Goal: Task Accomplishment & Management: Use online tool/utility

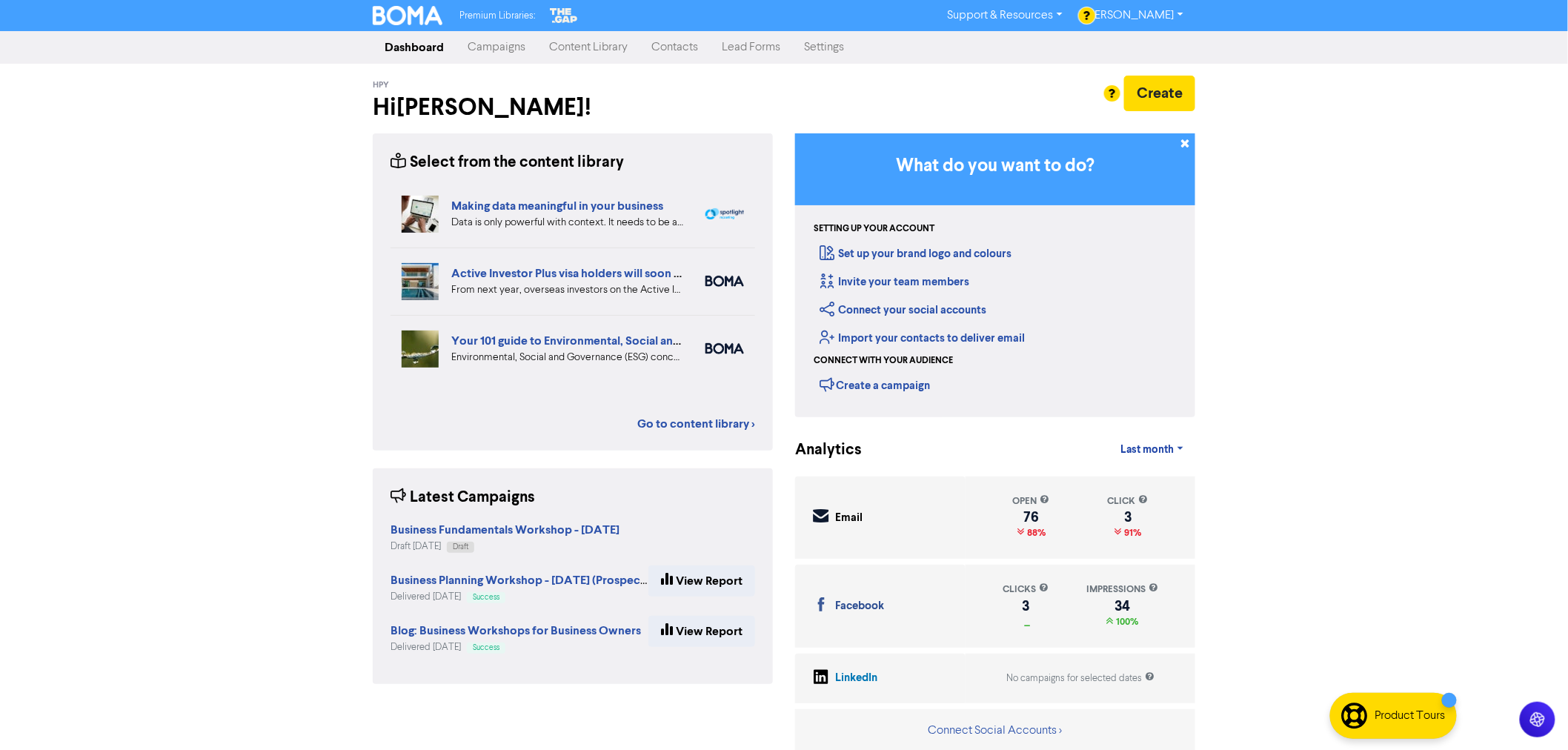
click at [494, 50] on link "Campaigns" at bounding box center [496, 48] width 81 height 30
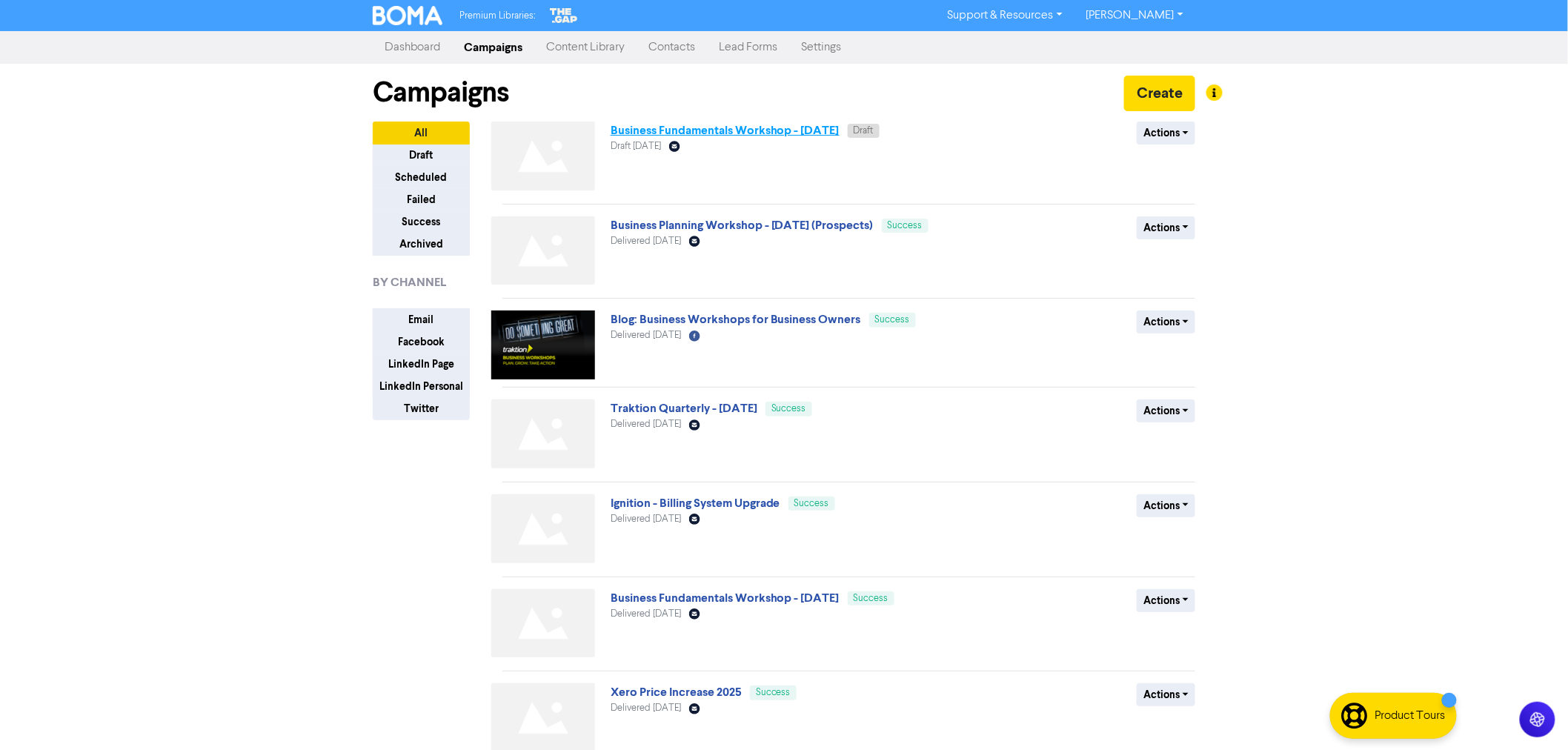
click at [739, 129] on link "Business Fundamentals Workshop - [DATE]" at bounding box center [725, 130] width 229 height 15
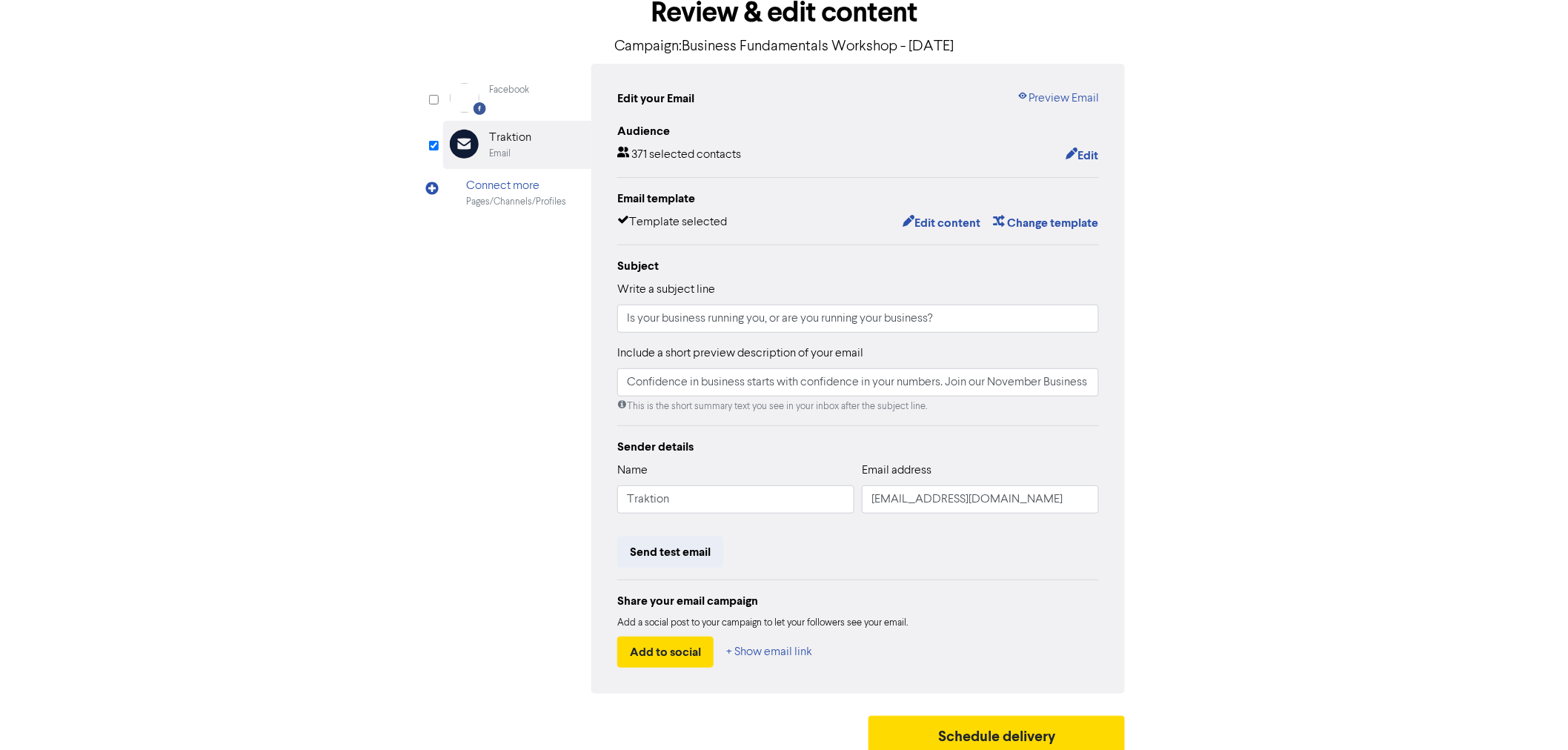
scroll to position [98, 0]
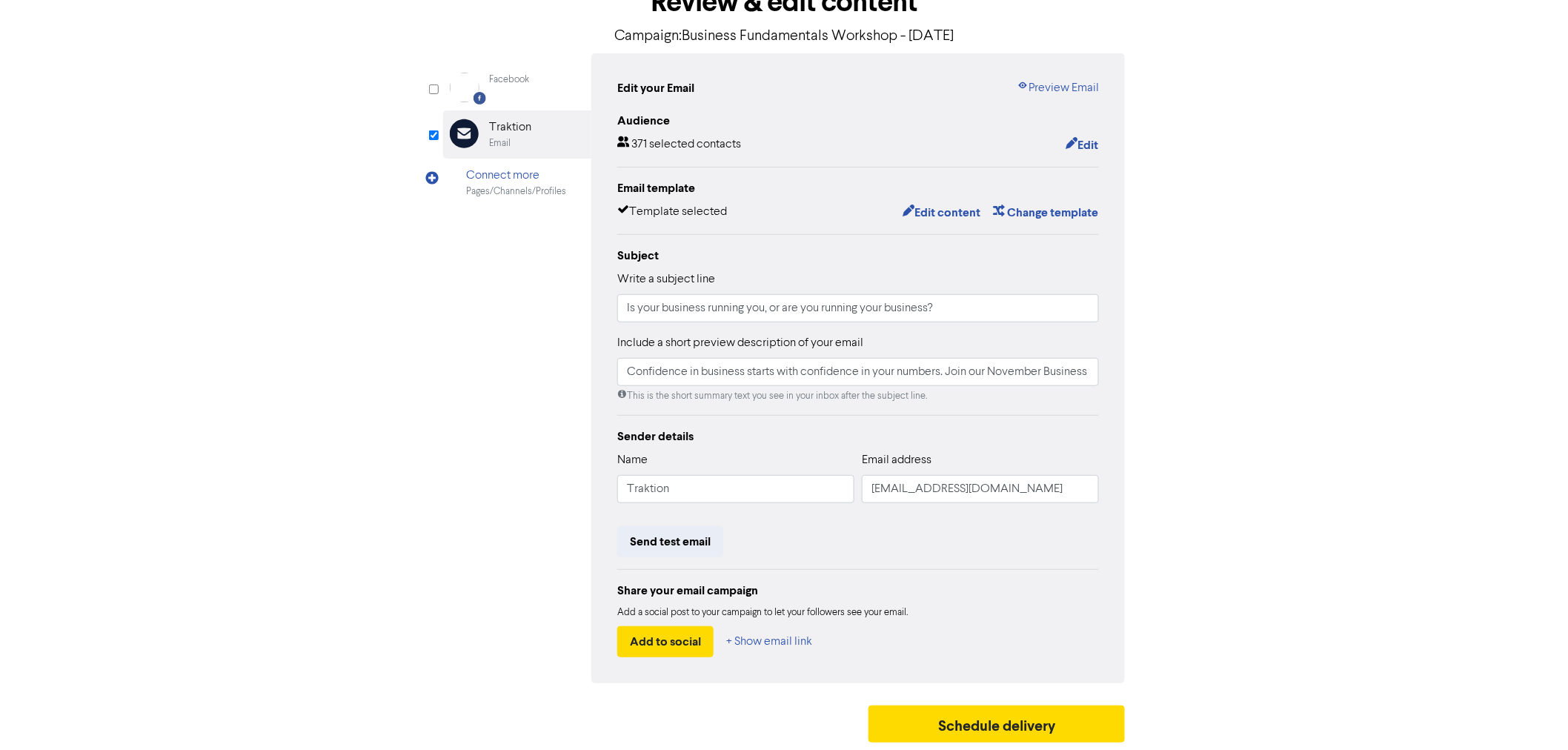
click at [677, 593] on div "Share your email campaign" at bounding box center [858, 591] width 482 height 18
click at [676, 536] on button "Send test email" at bounding box center [670, 542] width 106 height 31
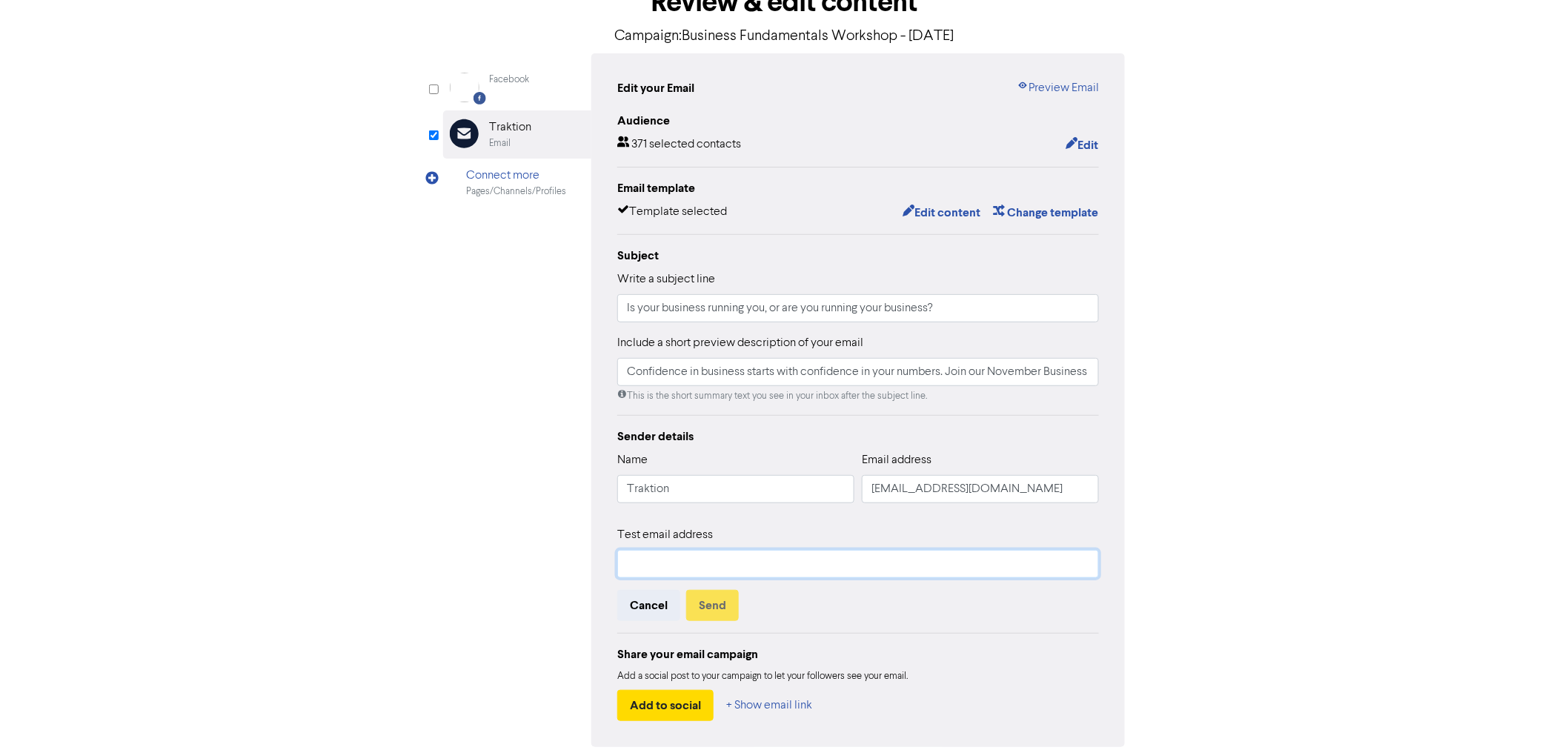
click at [665, 559] on input "text" at bounding box center [858, 564] width 482 height 28
type input "[PERSON_NAME][EMAIL_ADDRESS][DOMAIN_NAME]"
click at [716, 607] on button "Send" at bounding box center [712, 606] width 52 height 31
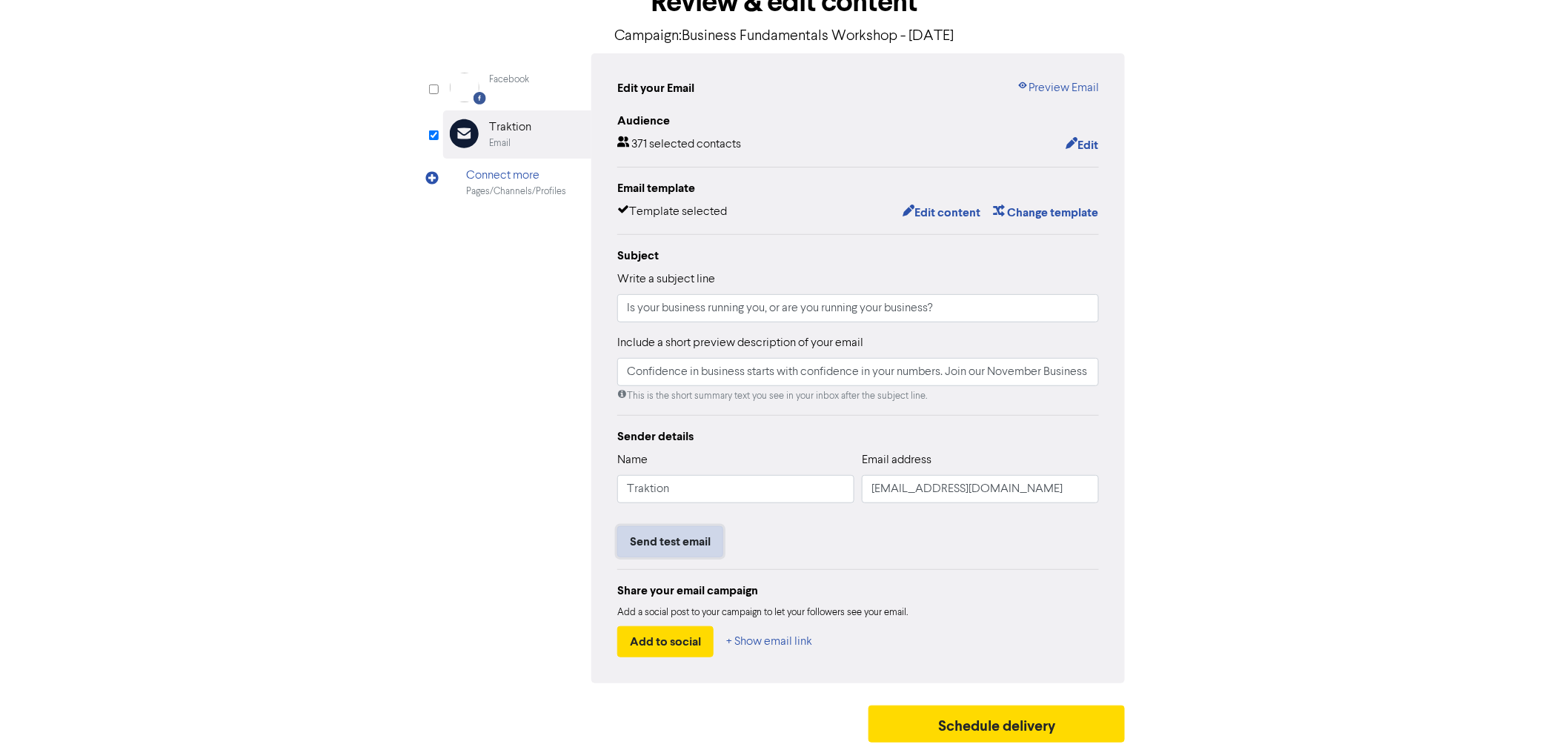
click at [669, 550] on button "Send test email" at bounding box center [670, 542] width 106 height 31
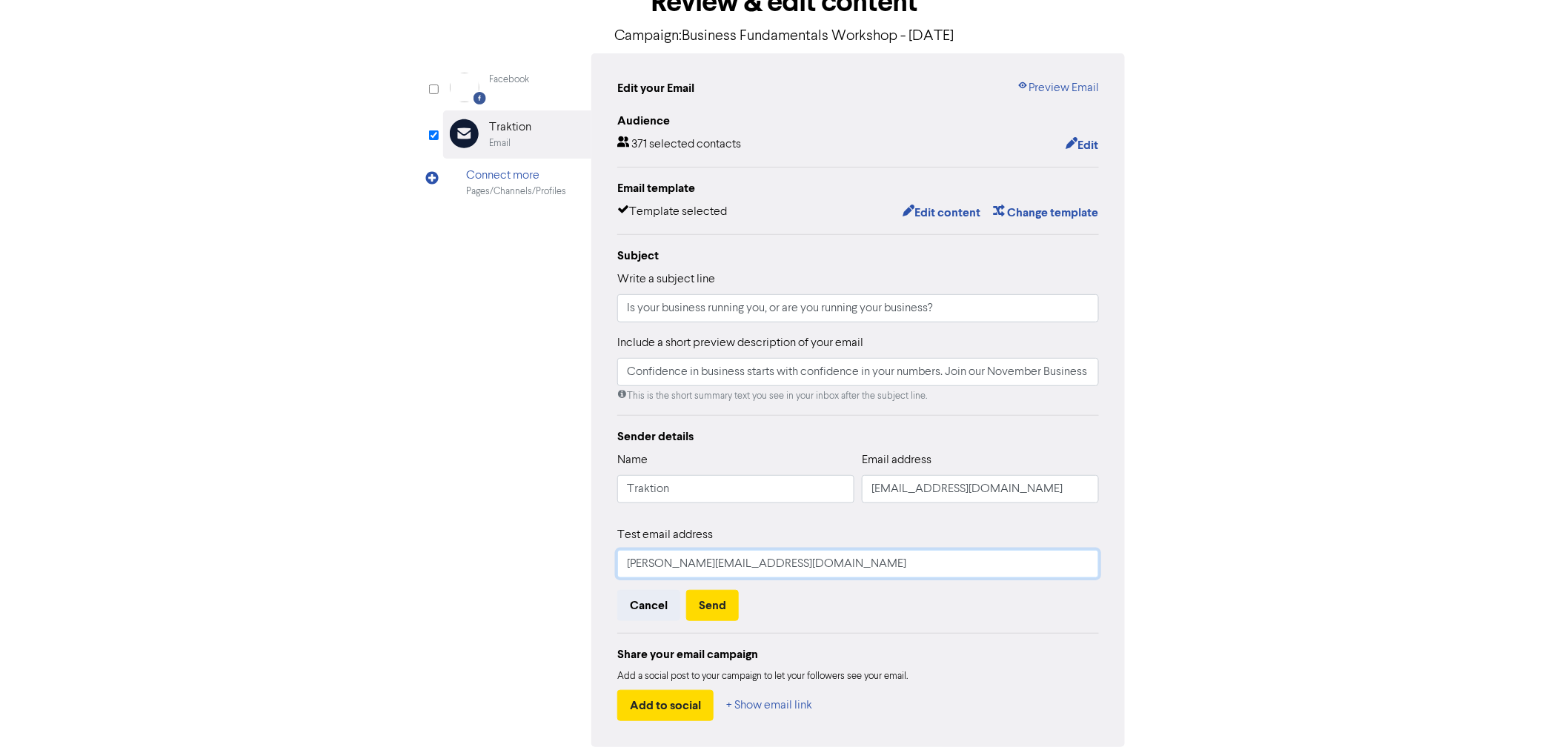
drag, startPoint x: 670, startPoint y: 559, endPoint x: 500, endPoint y: 561, distance: 170.0
click at [502, 561] on div "Facebook Created with Sketch. Facebook Email Created with Sketch. Traktion Emai…" at bounding box center [784, 400] width 682 height 693
type input "[PERSON_NAME][EMAIL_ADDRESS][DOMAIN_NAME]"
click at [716, 608] on button "Send" at bounding box center [712, 606] width 52 height 31
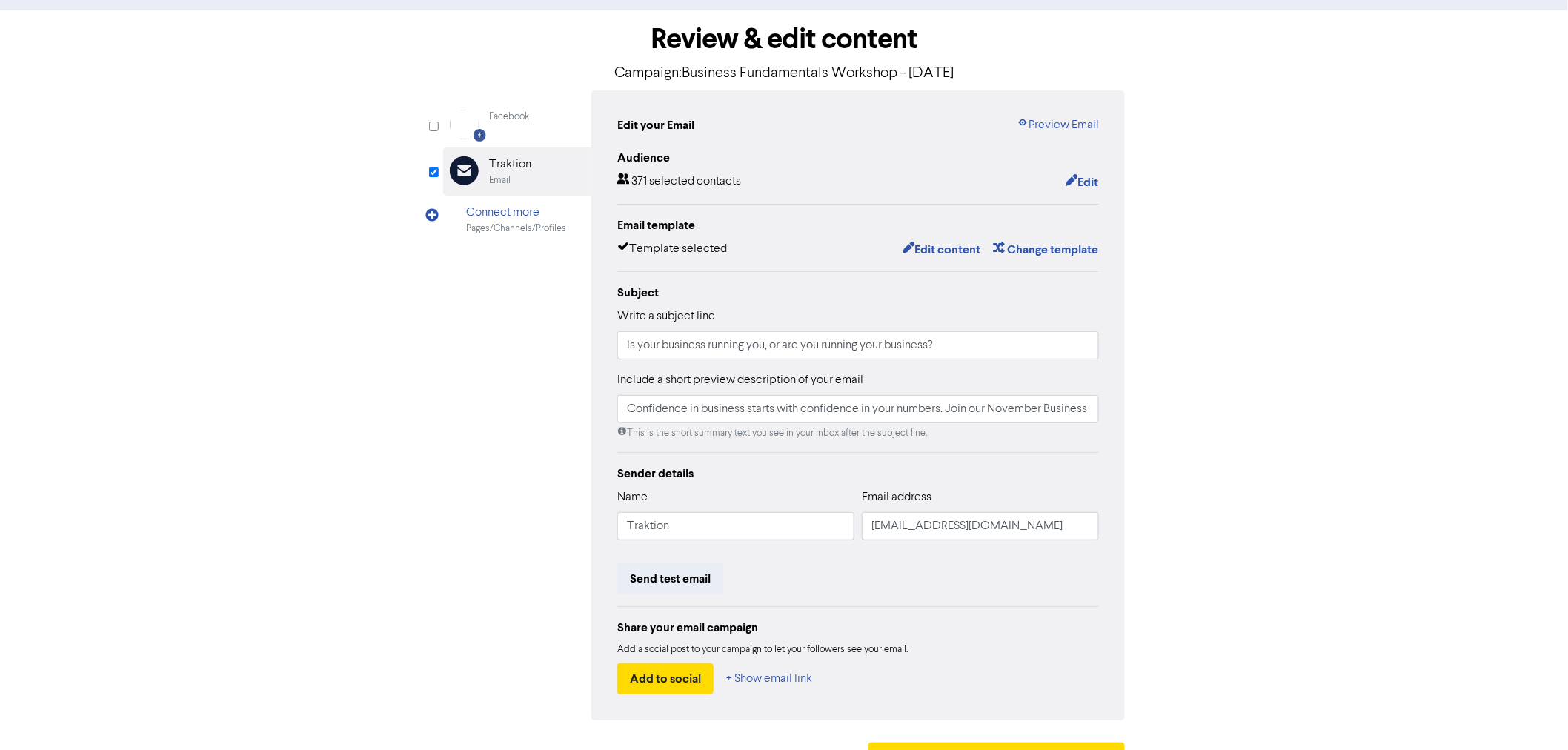
scroll to position [0, 0]
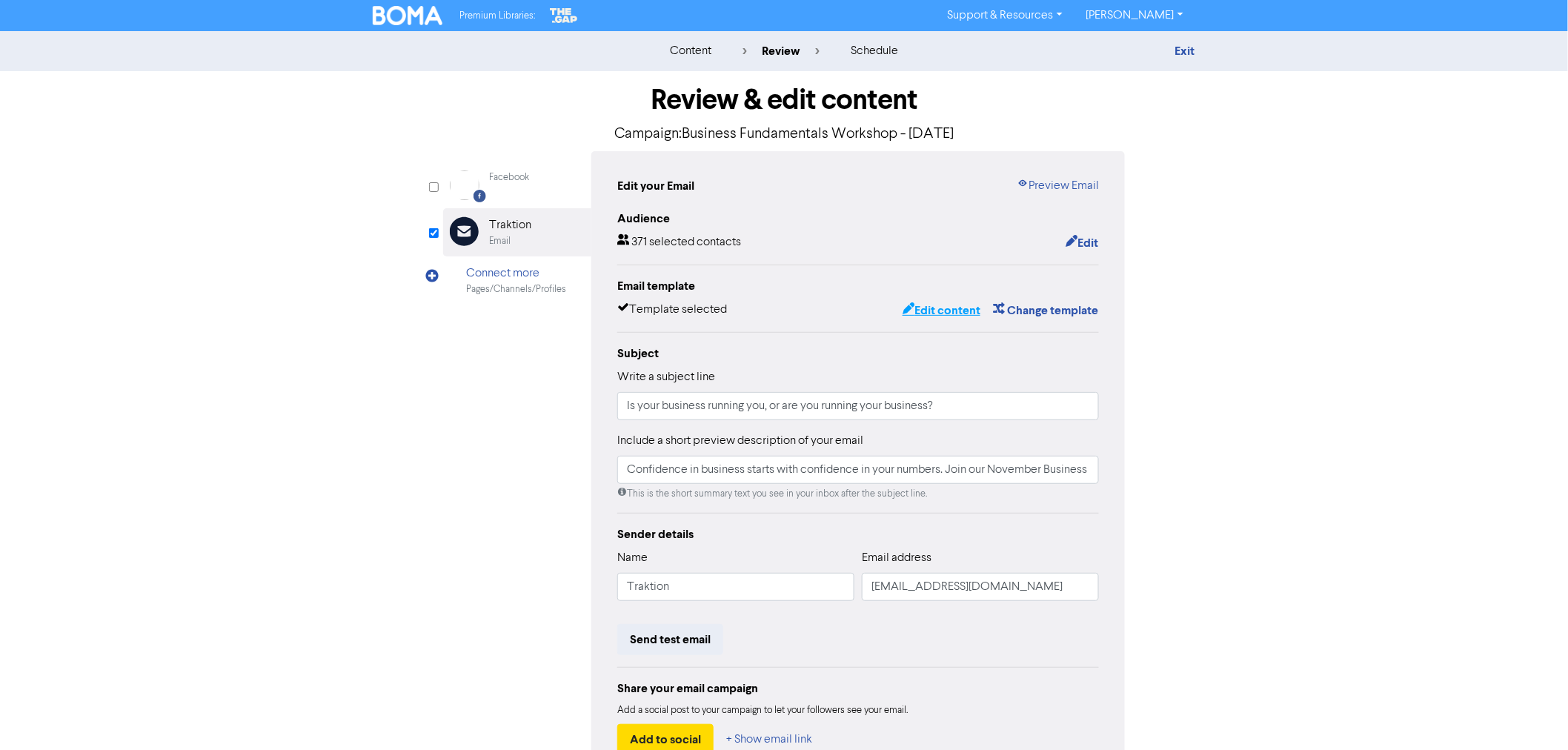
click at [954, 310] on button "Edit content" at bounding box center [941, 311] width 80 height 20
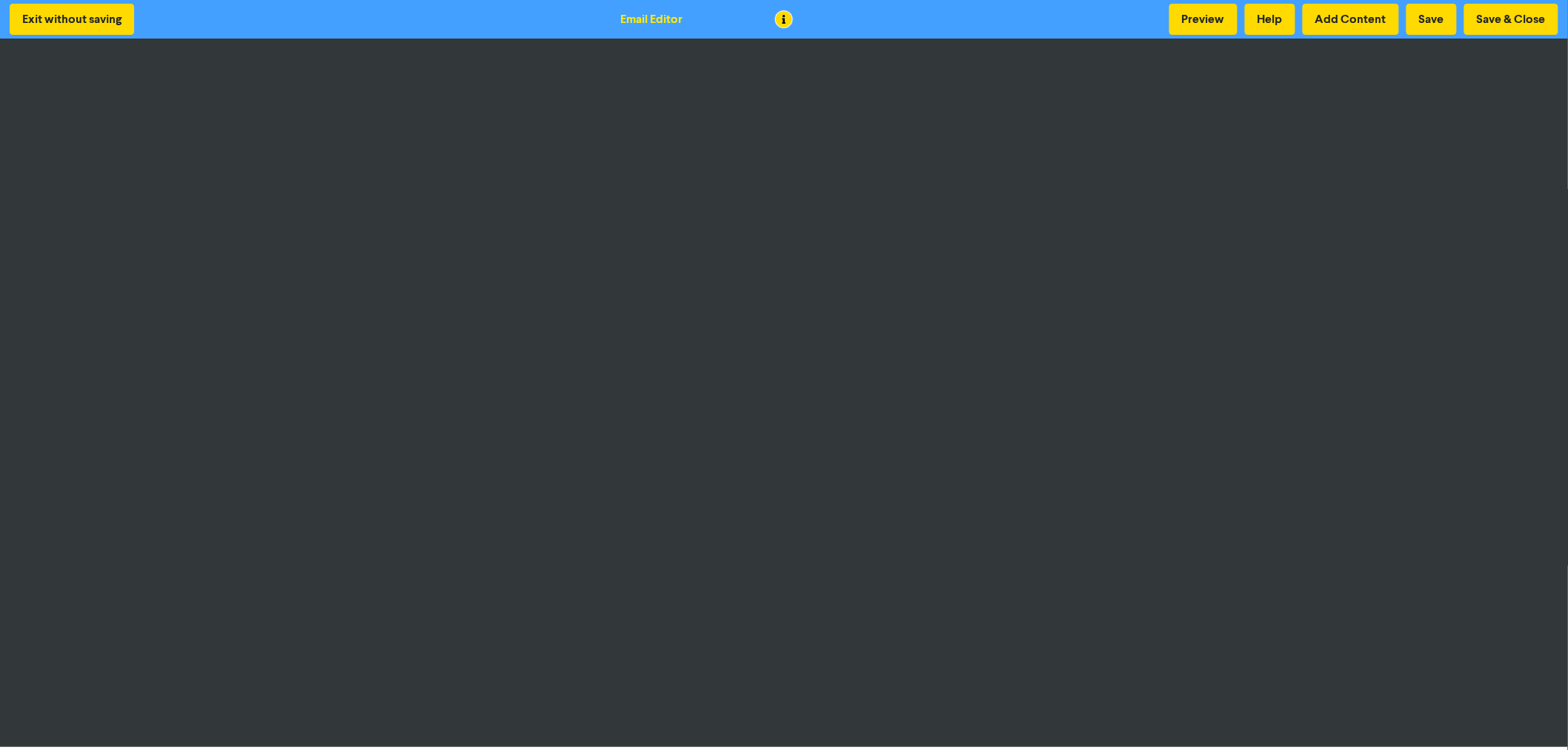
scroll to position [2, 0]
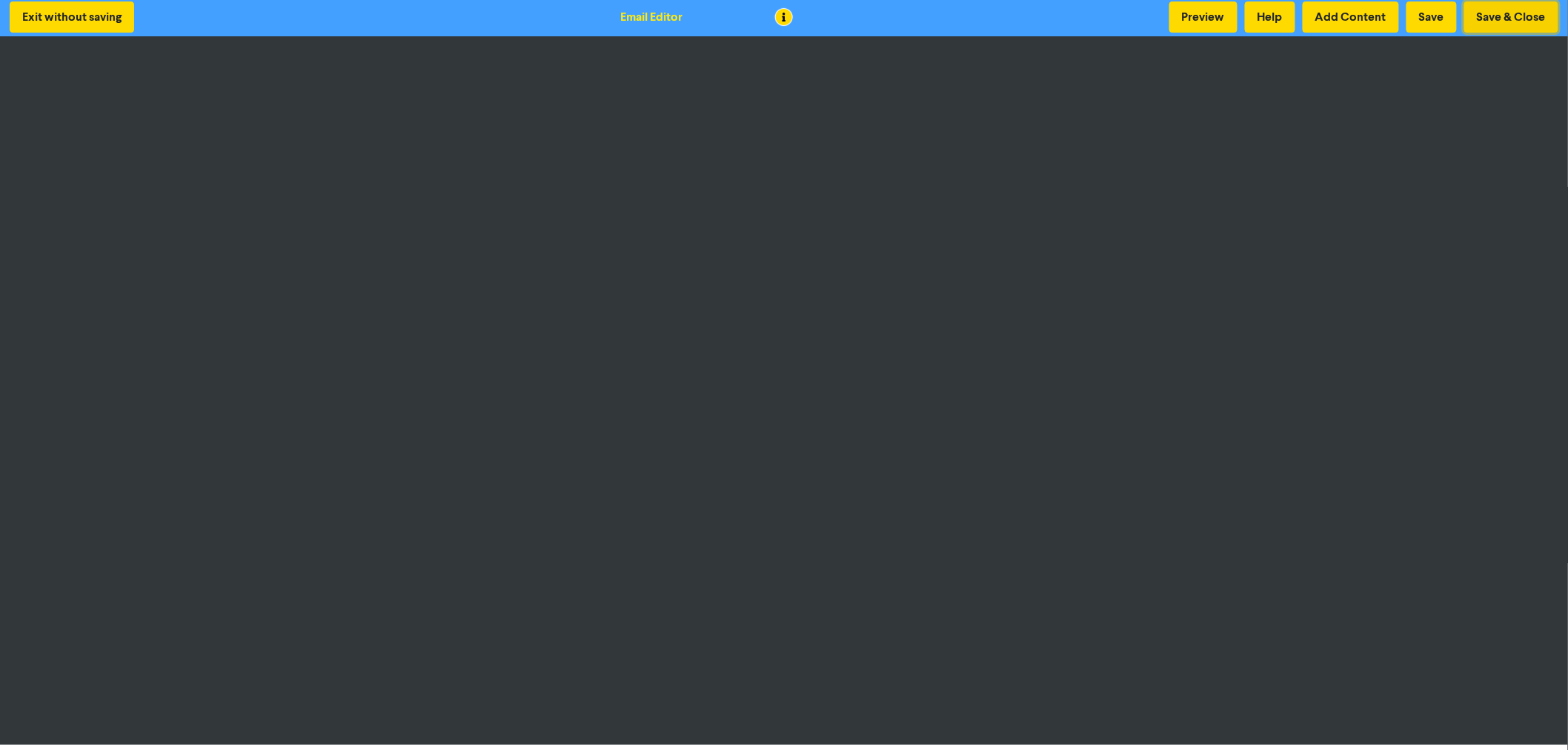
click at [1512, 8] on button "Save & Close" at bounding box center [1511, 17] width 94 height 31
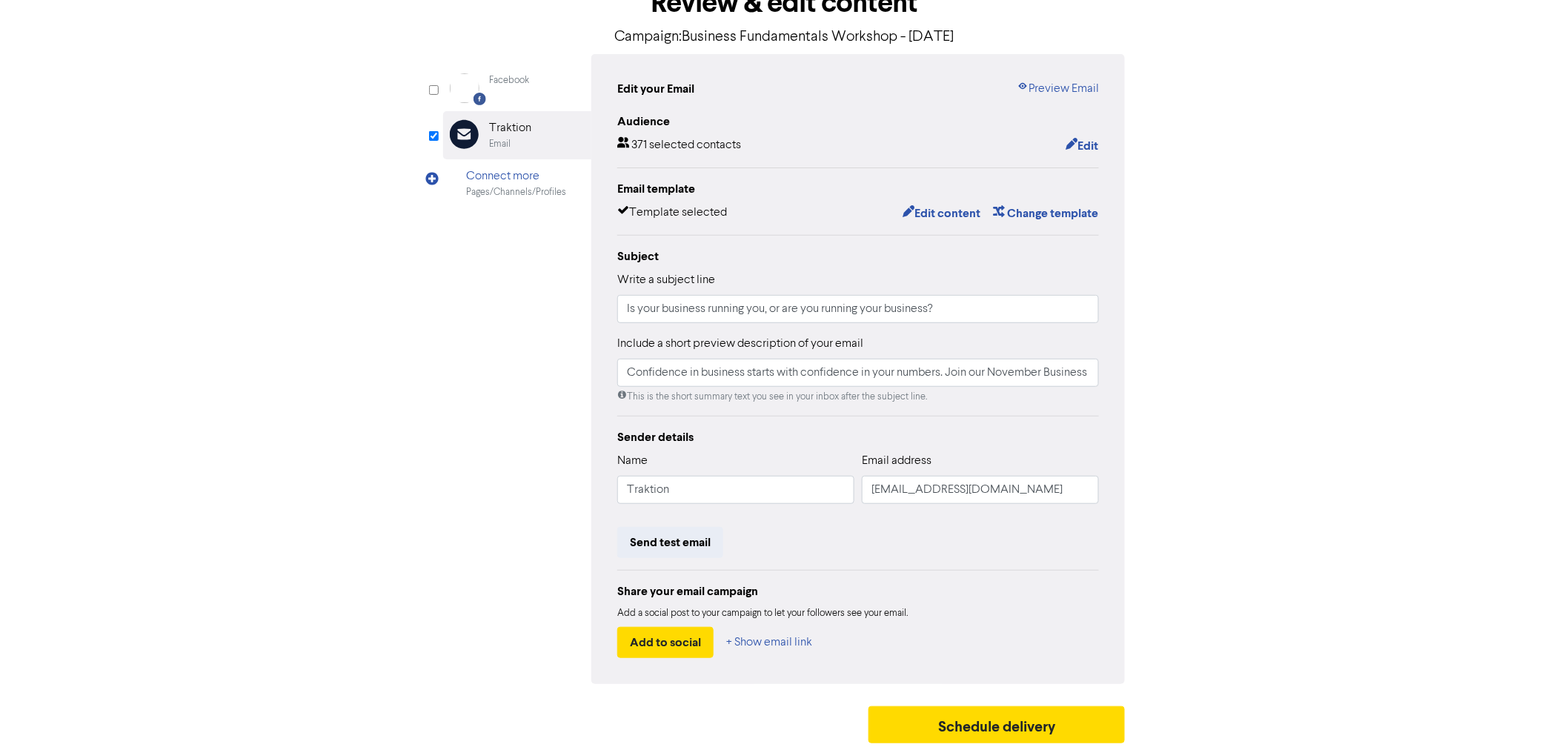
scroll to position [98, 0]
click at [990, 717] on button "Schedule delivery" at bounding box center [997, 724] width 257 height 37
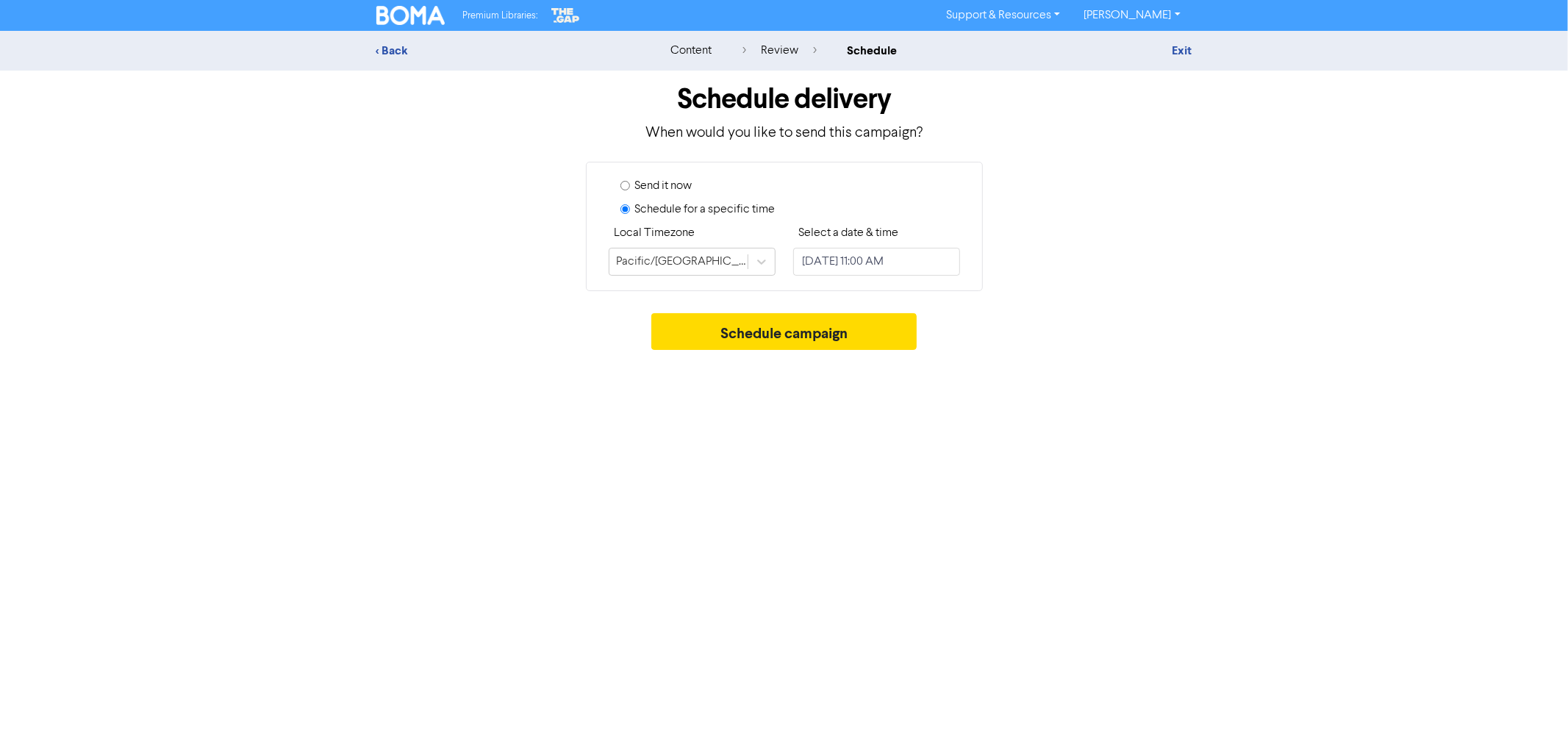
click at [623, 185] on input "Send it now" at bounding box center [625, 185] width 10 height 10
radio input "true"
radio input "false"
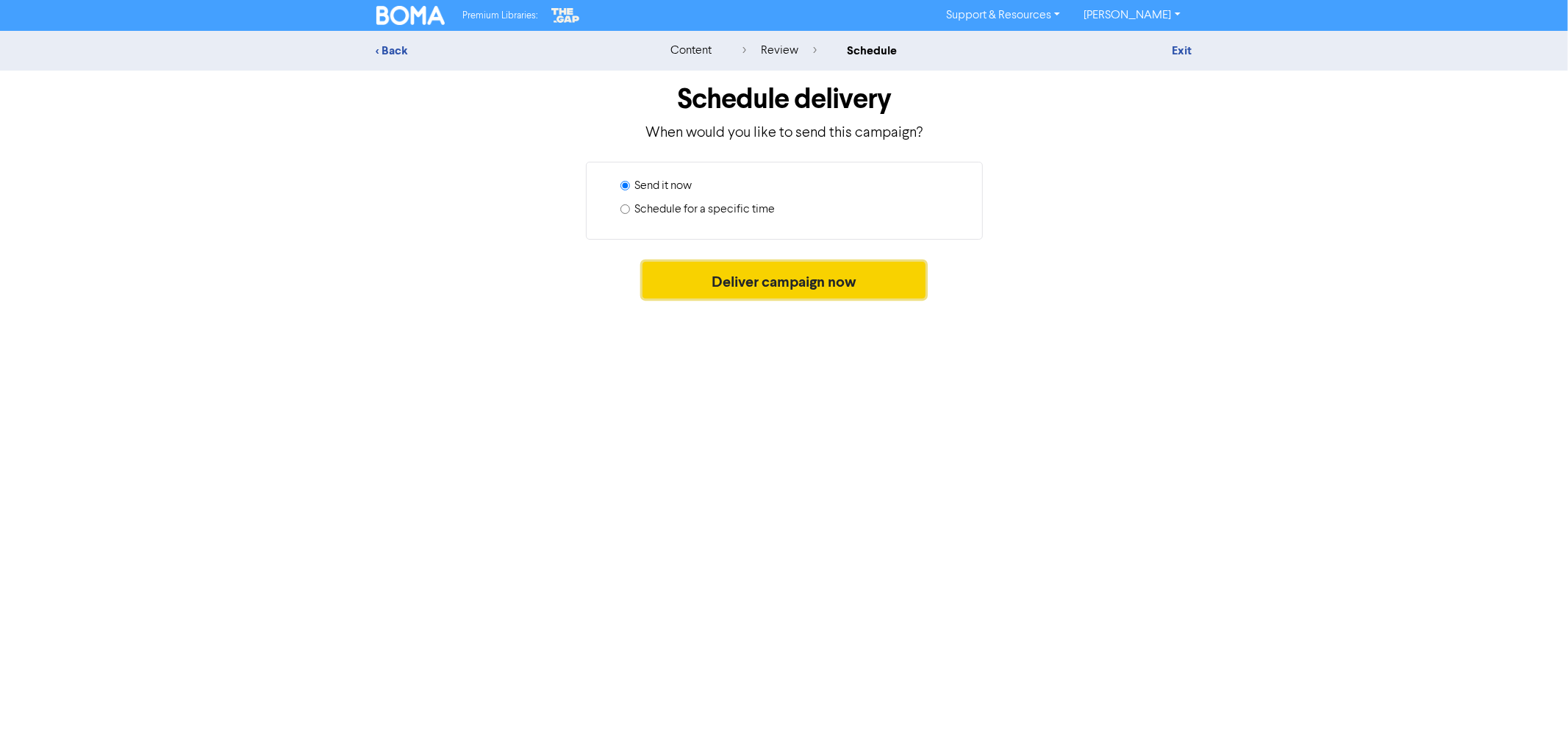
click at [791, 277] on button "Deliver campaign now" at bounding box center [784, 280] width 283 height 37
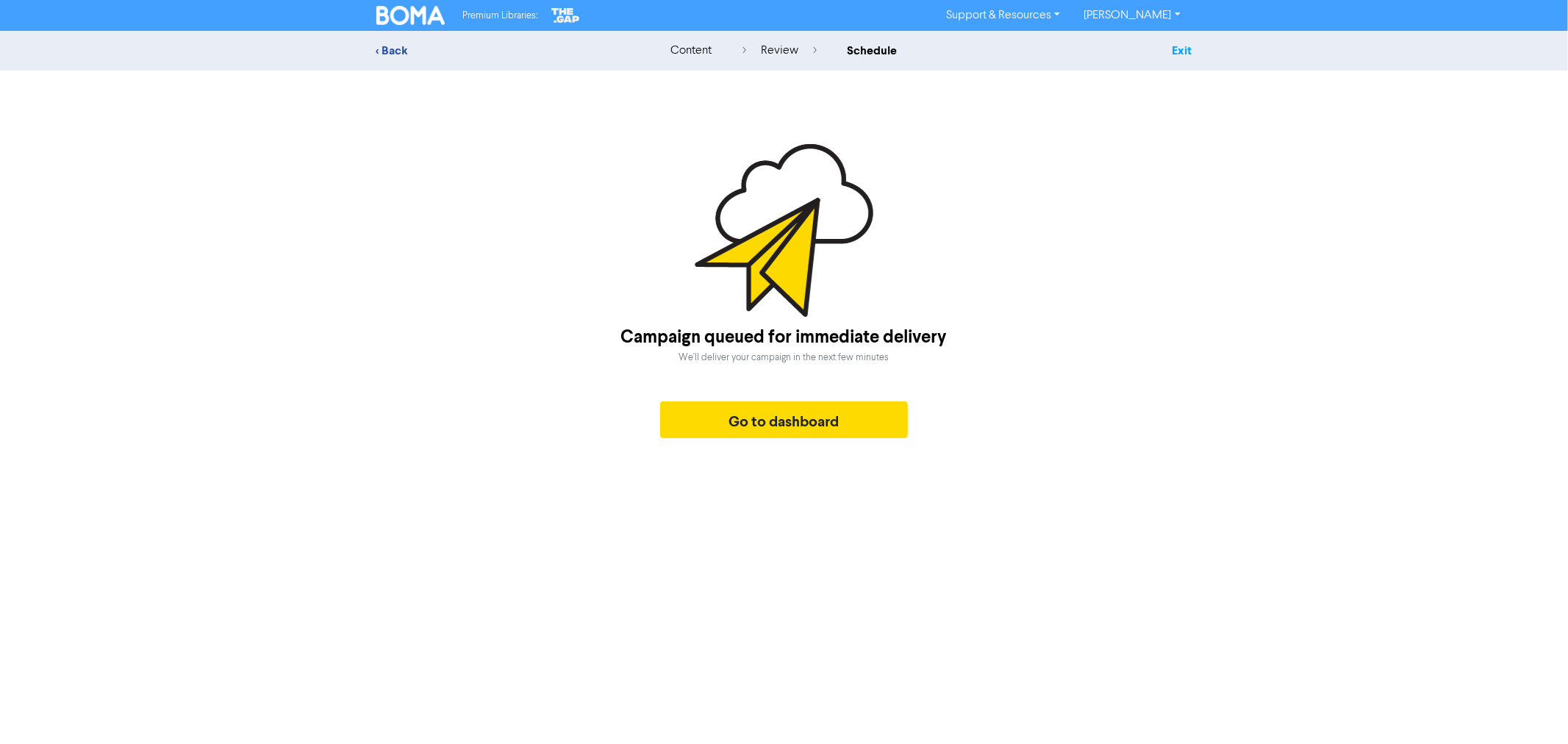
drag, startPoint x: 1166, startPoint y: 42, endPoint x: 1176, endPoint y: 46, distance: 10.8
click at [1166, 42] on div "Exit" at bounding box center [1063, 51] width 257 height 18
click at [1177, 46] on link "Exit" at bounding box center [1181, 50] width 20 height 15
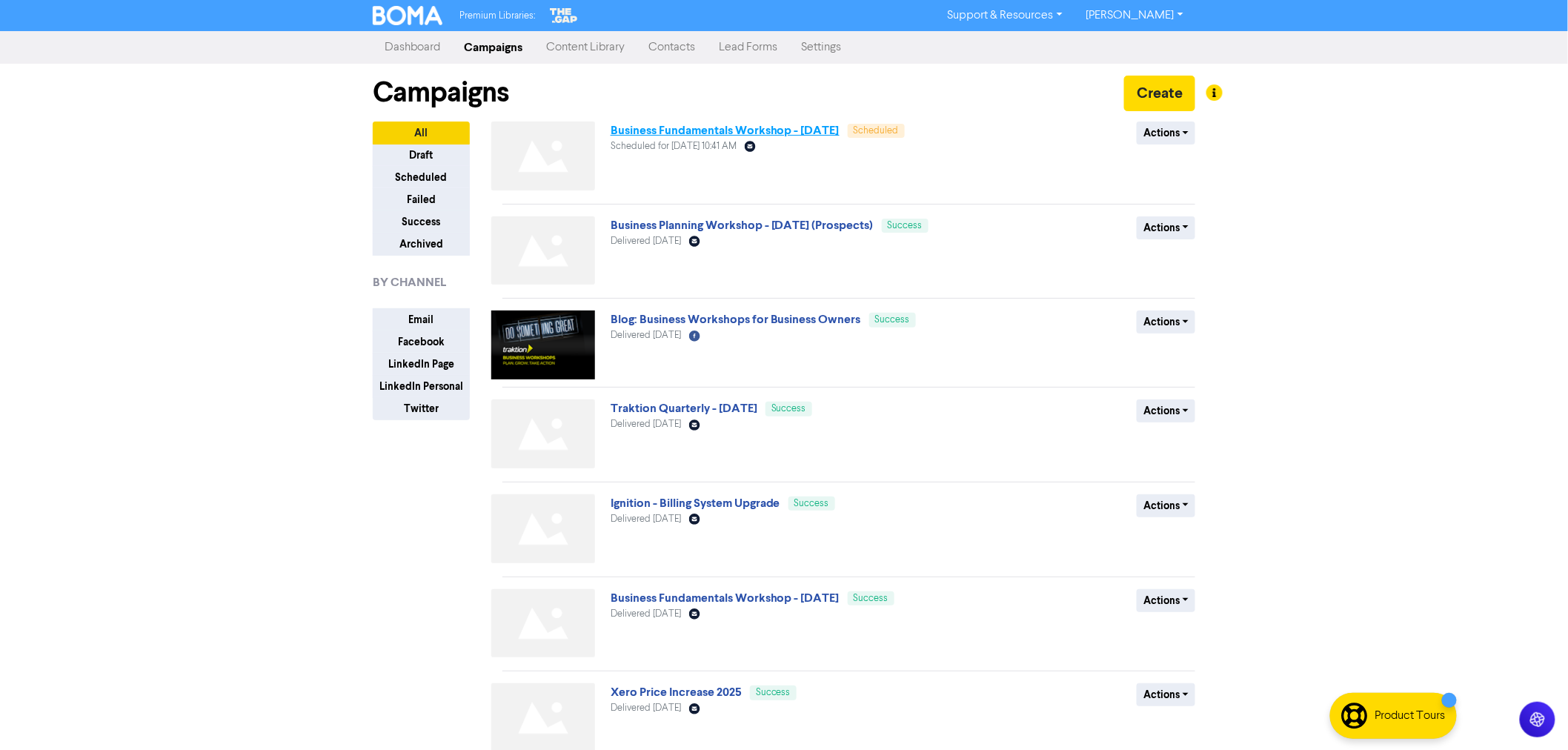
click at [691, 127] on link "Business Fundamentals Workshop - [DATE]" at bounding box center [725, 130] width 229 height 15
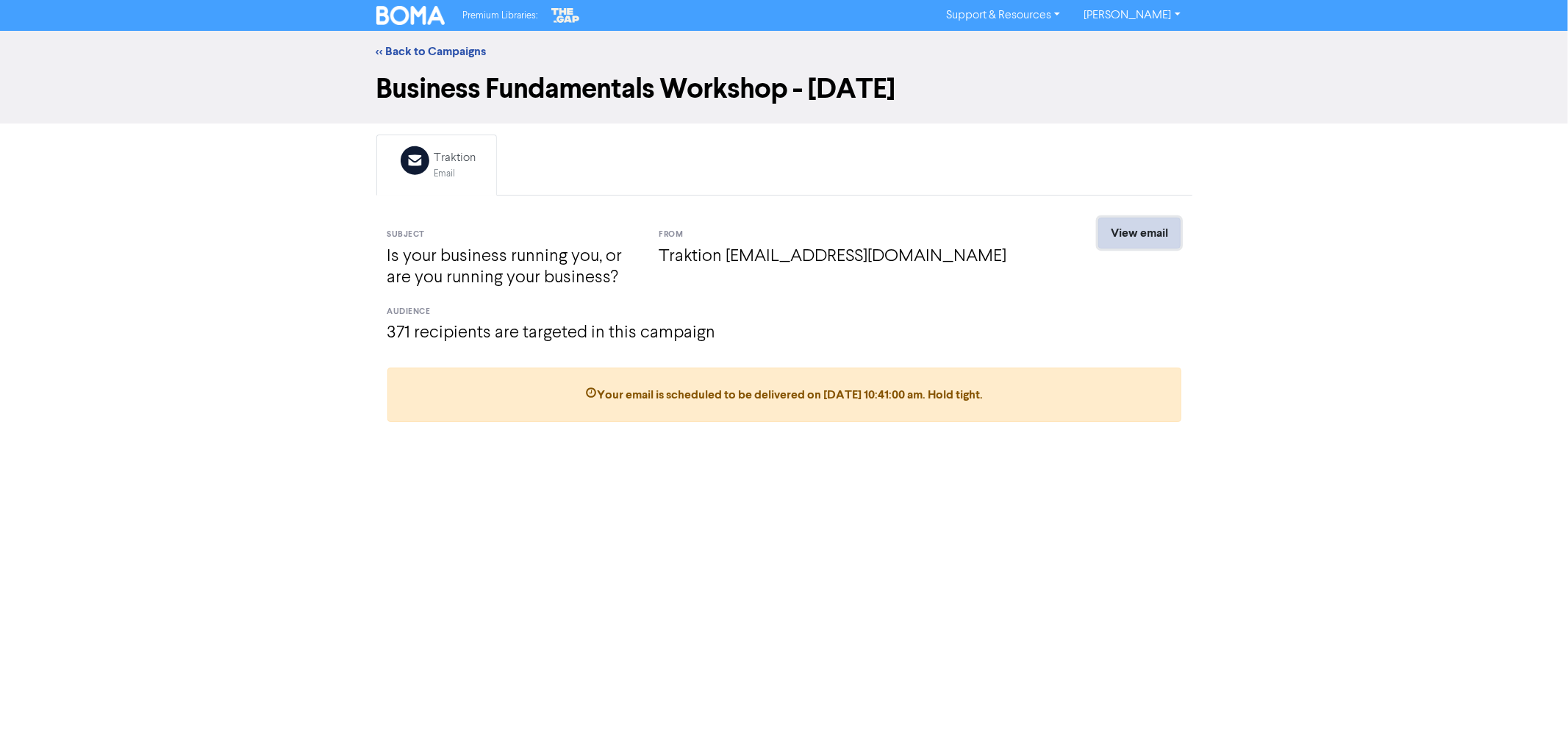
click at [1163, 236] on link "View email" at bounding box center [1139, 233] width 82 height 31
click at [424, 53] on link "<< Back to Campaigns" at bounding box center [432, 51] width 111 height 15
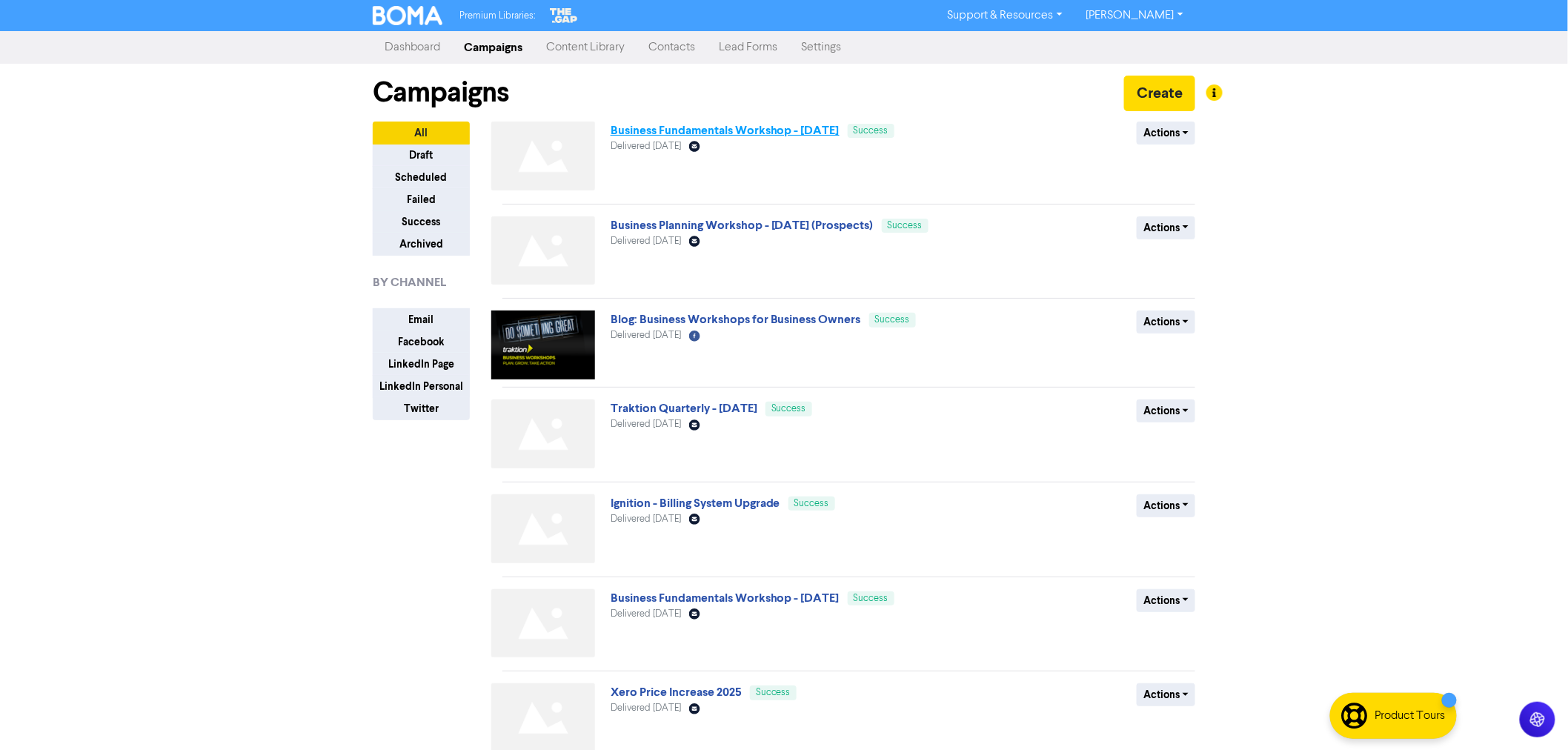
click at [685, 135] on link "Business Fundamentals Workshop - [DATE]" at bounding box center [725, 130] width 229 height 15
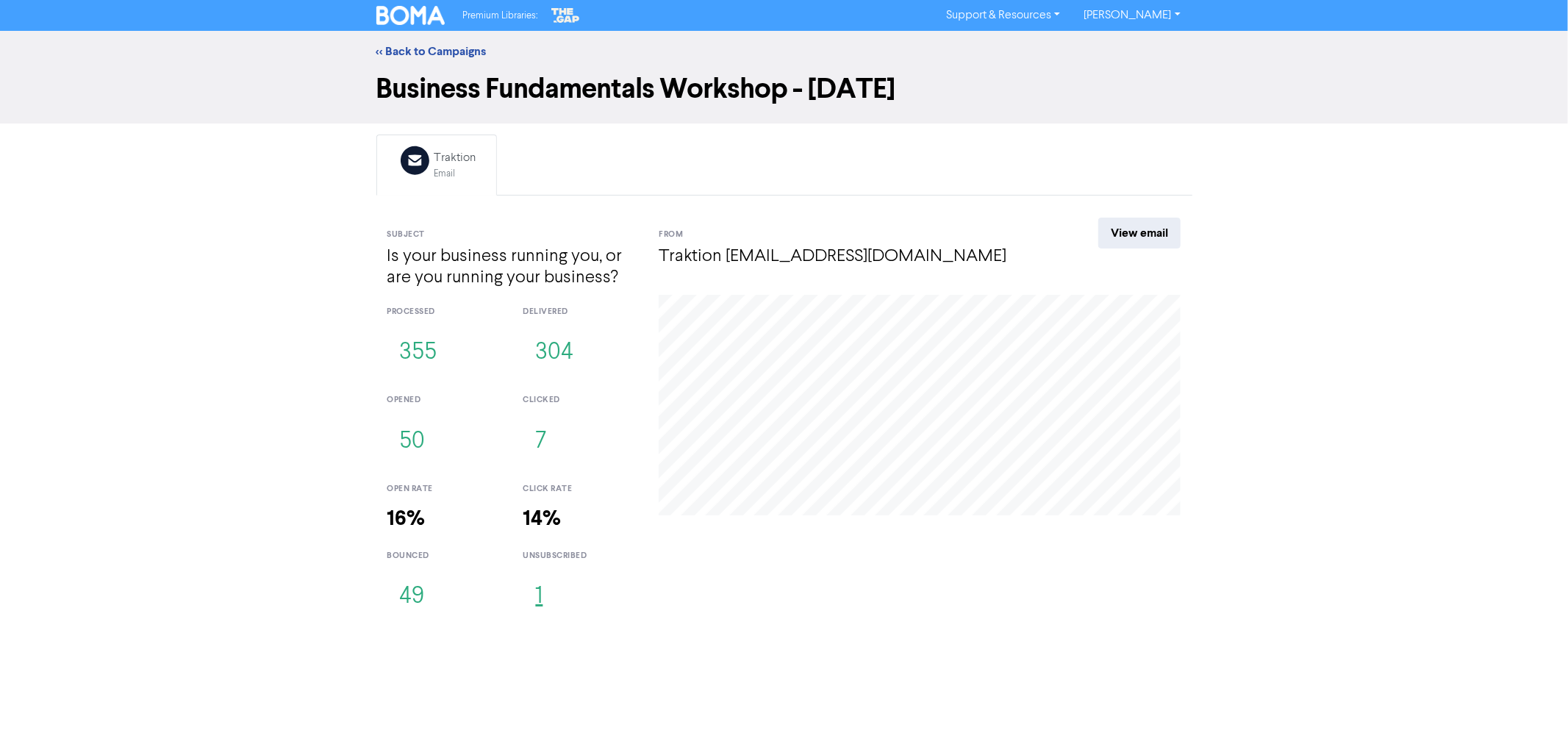
click at [544, 589] on button "1" at bounding box center [539, 597] width 33 height 49
click at [414, 603] on button "49" at bounding box center [412, 597] width 50 height 49
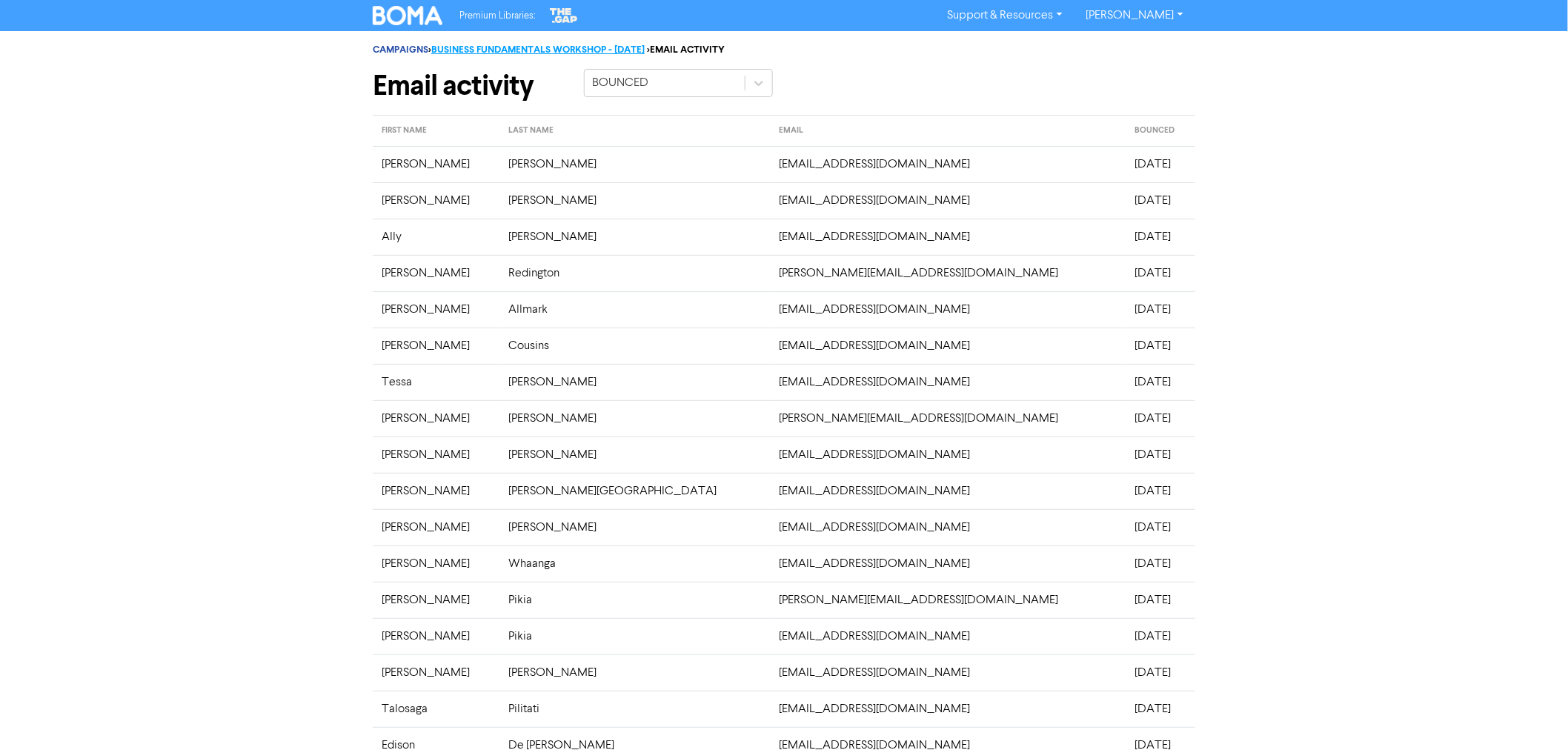
click at [470, 44] on link "BUSINESS FUNDAMENTALS WORKSHOP - [DATE]" at bounding box center [538, 49] width 213 height 11
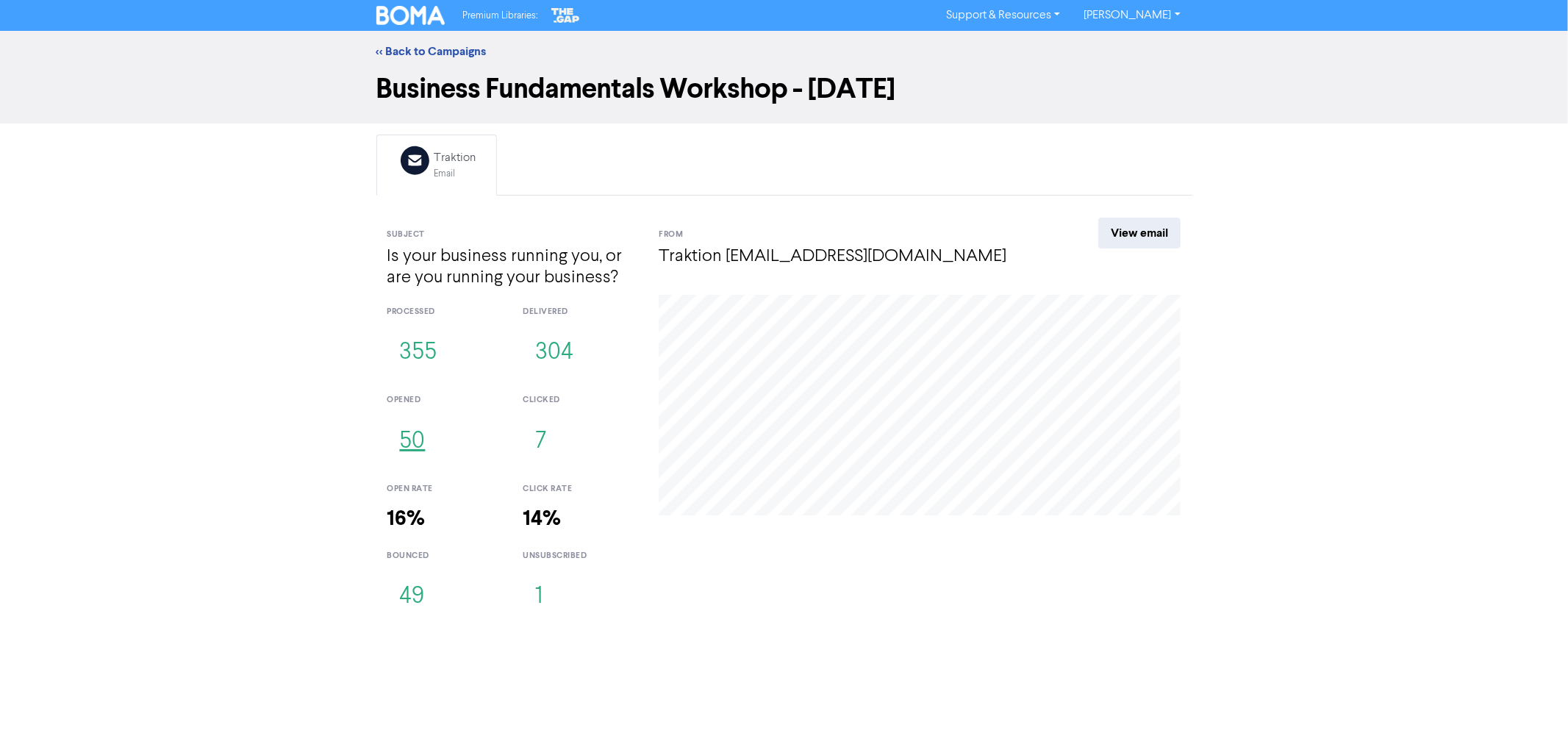
click at [413, 443] on button "50" at bounding box center [413, 442] width 50 height 49
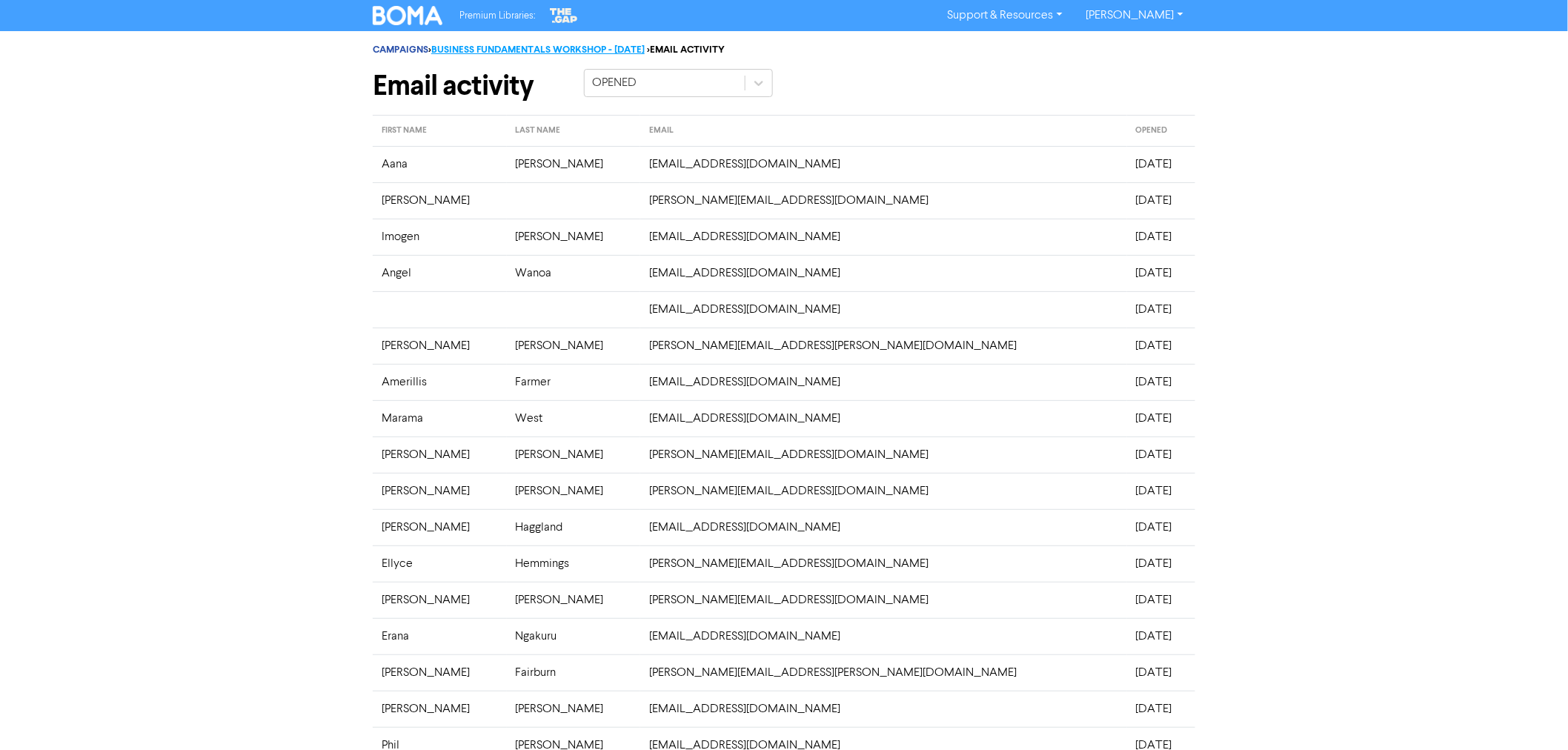
click at [639, 45] on link "BUSINESS FUNDAMENTALS WORKSHOP - [DATE]" at bounding box center [538, 49] width 213 height 11
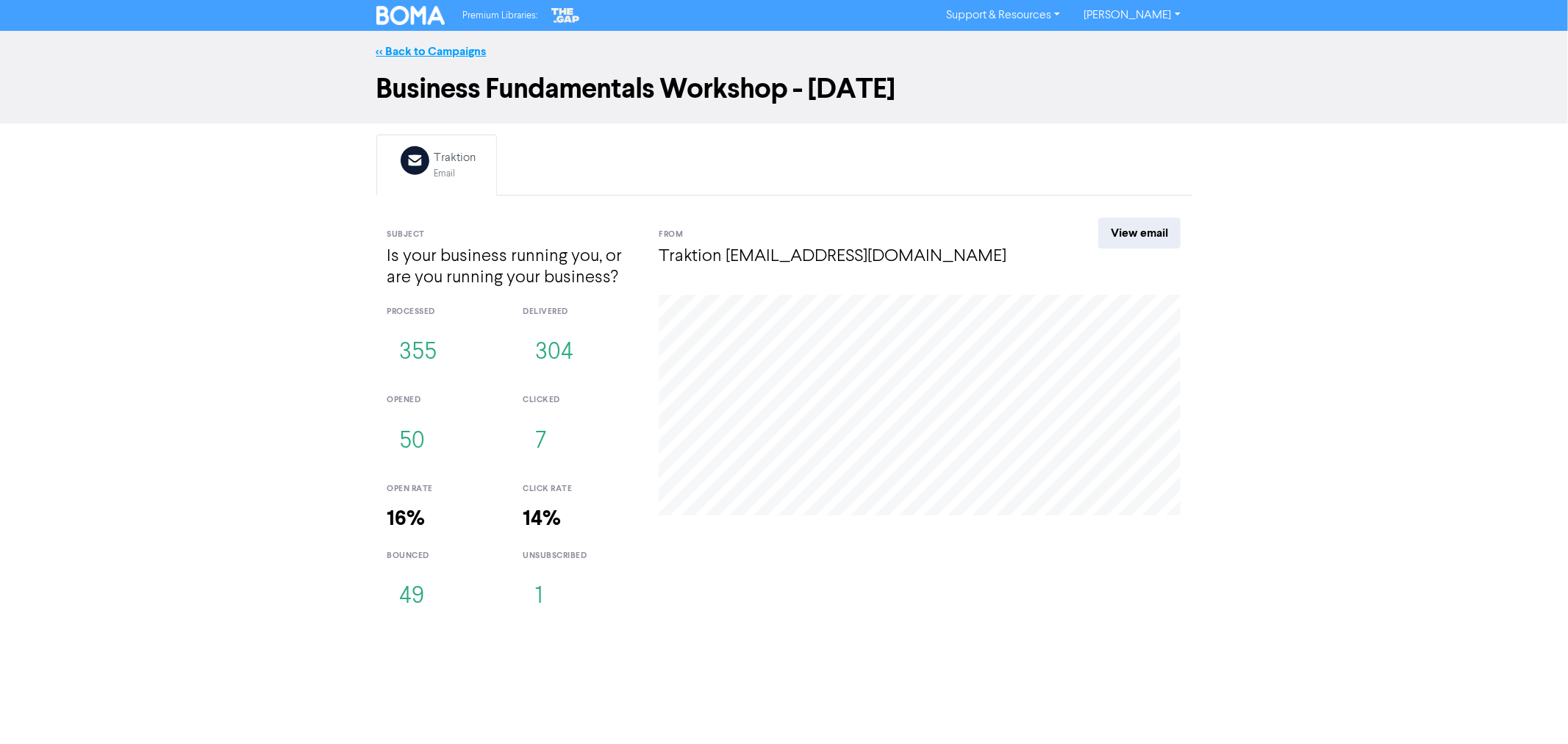
click at [453, 48] on link "<< Back to Campaigns" at bounding box center [432, 51] width 111 height 15
